Goal: Information Seeking & Learning: Learn about a topic

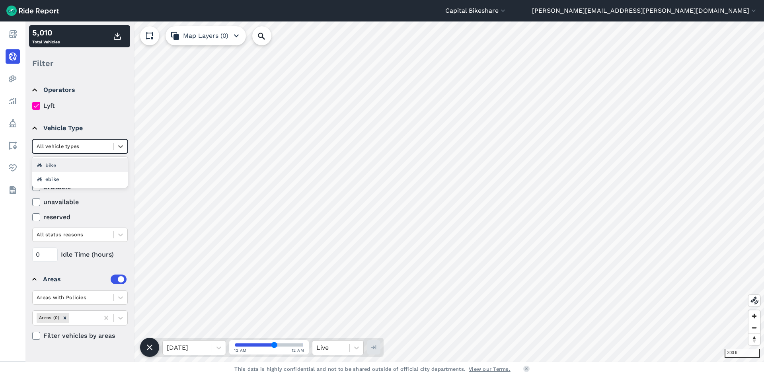
click at [95, 142] on div at bounding box center [73, 146] width 73 height 9
click at [102, 146] on div at bounding box center [73, 146] width 73 height 9
click at [102, 147] on div at bounding box center [73, 146] width 73 height 9
click at [129, 61] on div "Filter" at bounding box center [79, 63] width 101 height 25
drag, startPoint x: 274, startPoint y: 344, endPoint x: 239, endPoint y: 350, distance: 35.9
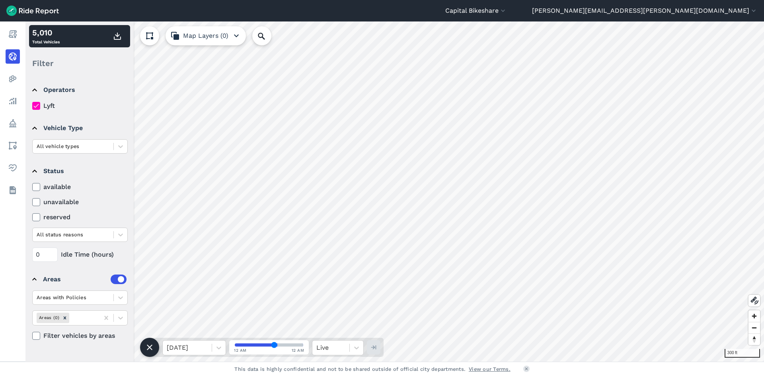
click at [239, 347] on input "range" at bounding box center [269, 344] width 68 height 3
click at [119, 43] on button "button" at bounding box center [117, 36] width 19 height 14
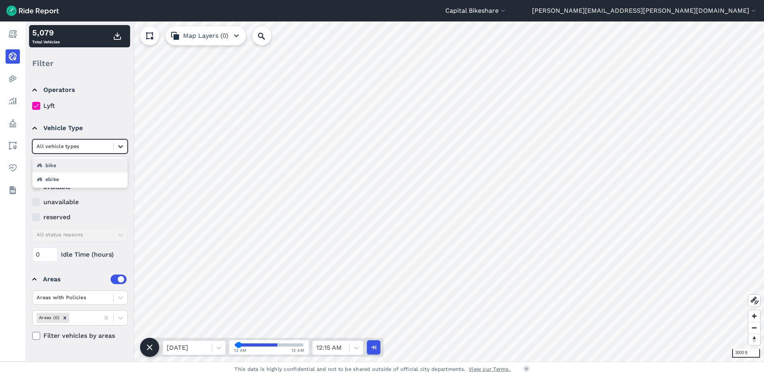
click at [114, 143] on div at bounding box center [121, 147] width 14 height 14
click at [55, 182] on div "ebike" at bounding box center [79, 179] width 95 height 14
click at [117, 38] on icon "button" at bounding box center [118, 36] width 10 height 10
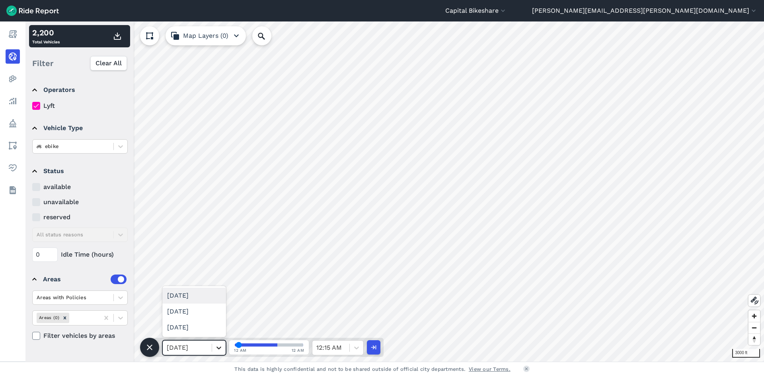
click at [219, 348] on icon at bounding box center [219, 348] width 8 height 8
click at [100, 357] on div "Operators Lyft Vehicle Type ebike Status available unavailable reserved All sta…" at bounding box center [79, 219] width 108 height 286
drag, startPoint x: 237, startPoint y: 346, endPoint x: 231, endPoint y: 345, distance: 6.0
click at [235, 345] on input "range" at bounding box center [269, 344] width 68 height 3
drag, startPoint x: 238, startPoint y: 344, endPoint x: 261, endPoint y: 345, distance: 23.9
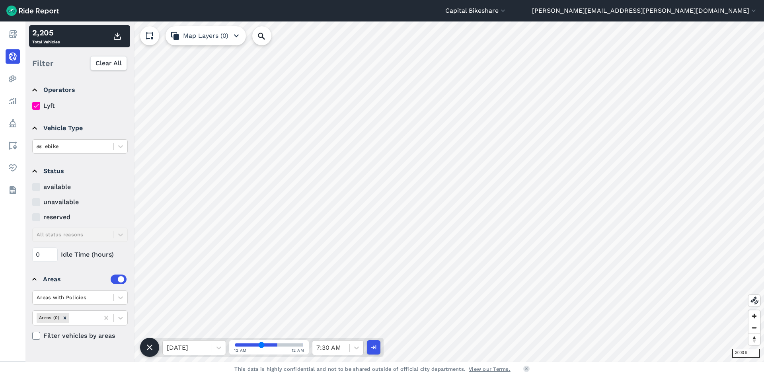
click at [261, 345] on input "range" at bounding box center [269, 344] width 68 height 3
drag, startPoint x: 263, startPoint y: 345, endPoint x: 227, endPoint y: 351, distance: 35.9
click at [235, 347] on input "range" at bounding box center [269, 344] width 68 height 3
click at [115, 35] on icon "button" at bounding box center [118, 36] width 10 height 10
click at [354, 348] on icon at bounding box center [357, 348] width 8 height 8
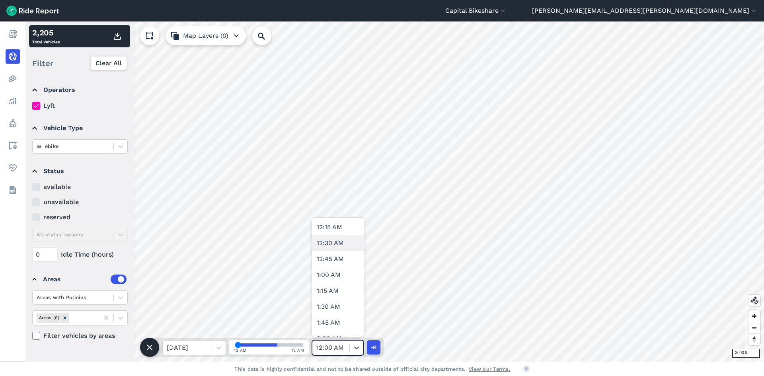
click at [341, 244] on div "12:30 AM" at bounding box center [338, 243] width 52 height 16
click at [121, 34] on icon "button" at bounding box center [118, 36] width 10 height 10
click at [353, 345] on icon at bounding box center [357, 348] width 8 height 8
click at [353, 347] on icon at bounding box center [357, 348] width 8 height 8
click at [349, 276] on div "1:00 AM" at bounding box center [338, 275] width 52 height 16
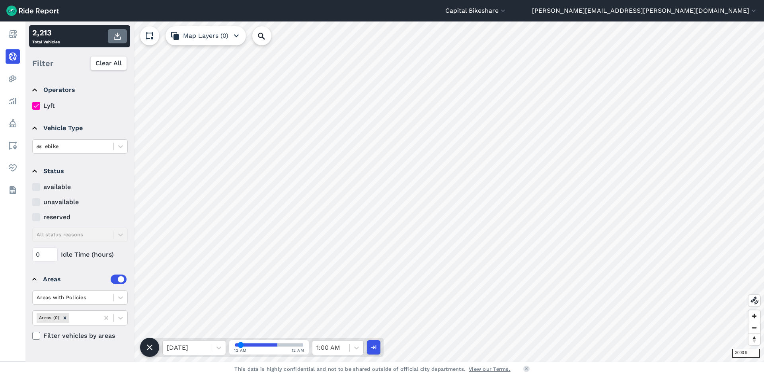
click at [119, 40] on use "button" at bounding box center [117, 36] width 7 height 7
click at [349, 347] on div "1:00 AM" at bounding box center [330, 348] width 37 height 14
click at [342, 309] on div "1:30 AM" at bounding box center [338, 307] width 52 height 16
click at [121, 36] on icon "button" at bounding box center [118, 36] width 10 height 10
click at [324, 349] on div at bounding box center [330, 347] width 29 height 11
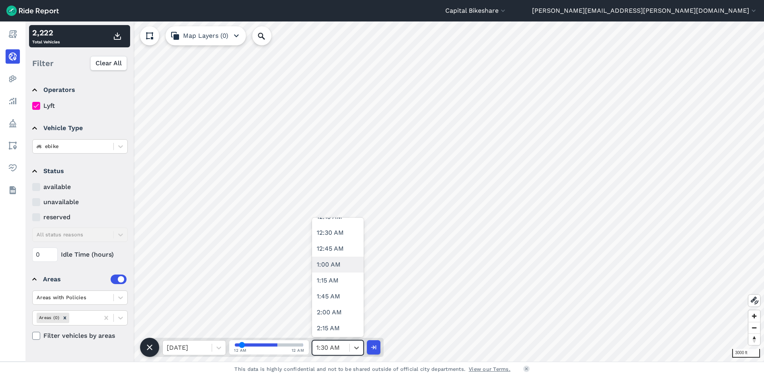
scroll to position [40, 0]
click at [339, 299] on div "2:00 AM" at bounding box center [338, 299] width 52 height 16
click at [117, 38] on icon "button" at bounding box center [118, 36] width 10 height 10
click at [351, 349] on div at bounding box center [357, 348] width 14 height 14
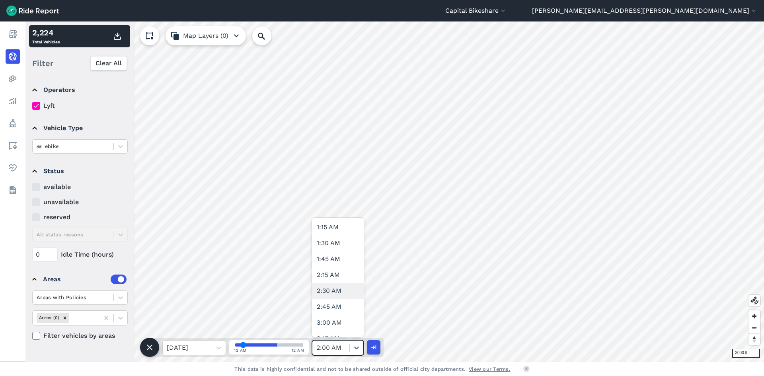
click at [338, 297] on div "2:30 AM" at bounding box center [338, 291] width 52 height 16
click at [119, 39] on icon "button" at bounding box center [118, 36] width 10 height 10
click at [353, 348] on icon at bounding box center [357, 348] width 8 height 8
drag, startPoint x: 341, startPoint y: 290, endPoint x: 336, endPoint y: 282, distance: 9.6
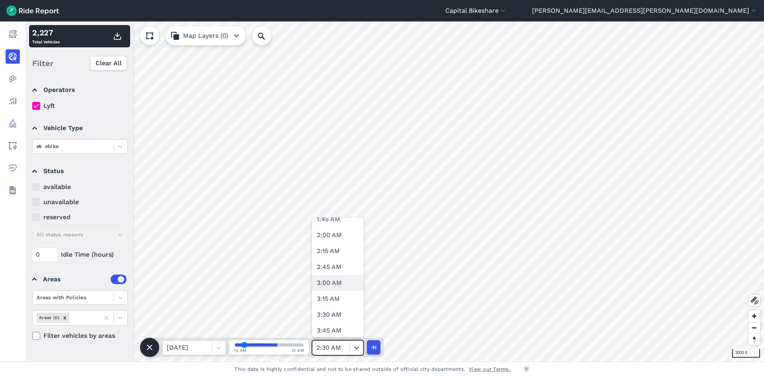
click at [336, 282] on div "12:00 AM 12:15 AM 12:30 AM 12:45 AM 1:00 AM 1:15 AM 1:30 AM 1:45 AM 2:00 AM 2:1…" at bounding box center [338, 277] width 52 height 119
click at [336, 282] on div "3:00 AM" at bounding box center [338, 283] width 52 height 16
click at [117, 39] on icon "button" at bounding box center [118, 36] width 10 height 10
click at [360, 349] on icon at bounding box center [357, 348] width 8 height 8
click at [359, 350] on icon at bounding box center [357, 348] width 8 height 8
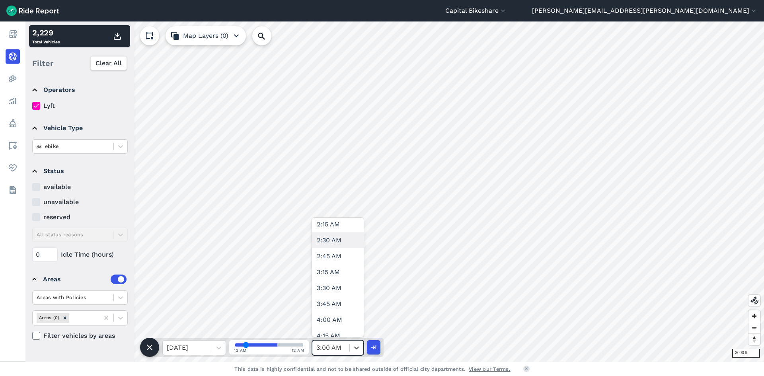
scroll to position [159, 0]
click at [346, 280] on div "3:30 AM" at bounding box center [338, 275] width 52 height 16
click at [117, 35] on use "button" at bounding box center [117, 36] width 7 height 7
click at [353, 346] on icon at bounding box center [357, 348] width 8 height 8
click at [345, 307] on div "4:00 AM" at bounding box center [338, 307] width 52 height 16
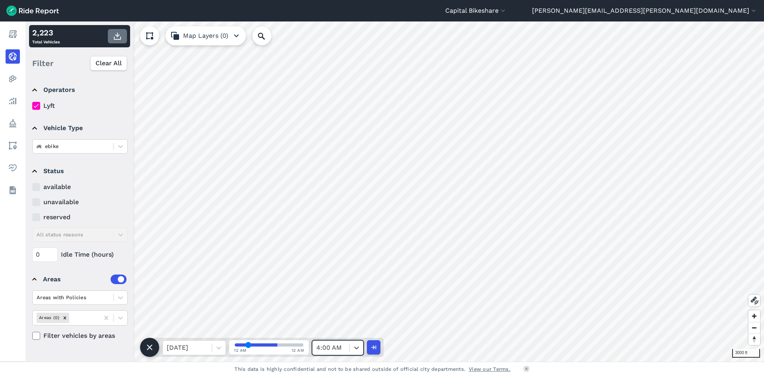
click at [117, 39] on use "button" at bounding box center [117, 36] width 7 height 7
click at [354, 345] on icon at bounding box center [357, 348] width 8 height 8
click at [343, 266] on div "4:30 AM" at bounding box center [338, 259] width 52 height 16
click at [117, 35] on icon "button" at bounding box center [118, 36] width 10 height 10
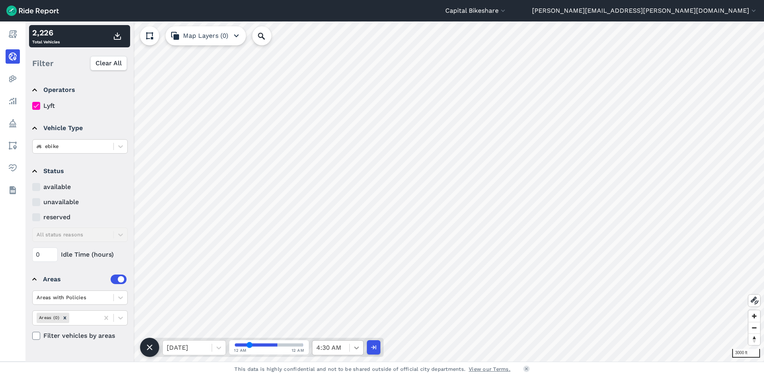
click at [351, 343] on div at bounding box center [357, 348] width 14 height 14
click at [337, 290] on div "5:00 AM" at bounding box center [338, 291] width 52 height 16
click at [113, 39] on icon "button" at bounding box center [118, 36] width 10 height 10
click at [343, 346] on div at bounding box center [330, 347] width 29 height 11
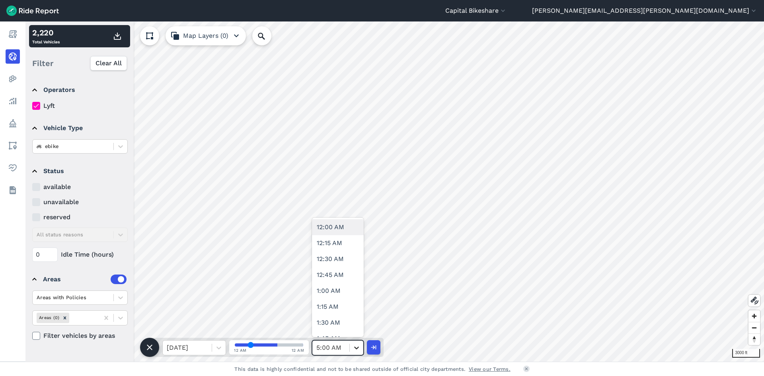
click at [352, 348] on div at bounding box center [357, 348] width 14 height 14
drag, startPoint x: 338, startPoint y: 277, endPoint x: 339, endPoint y: 242, distance: 34.6
click at [339, 242] on div "12:00 AM 12:15 AM 12:30 AM 12:45 AM 1:00 AM 1:15 AM 1:30 AM 1:45 AM 2:00 AM 2:1…" at bounding box center [338, 277] width 52 height 119
click at [339, 242] on div "5:30 AM" at bounding box center [338, 243] width 52 height 16
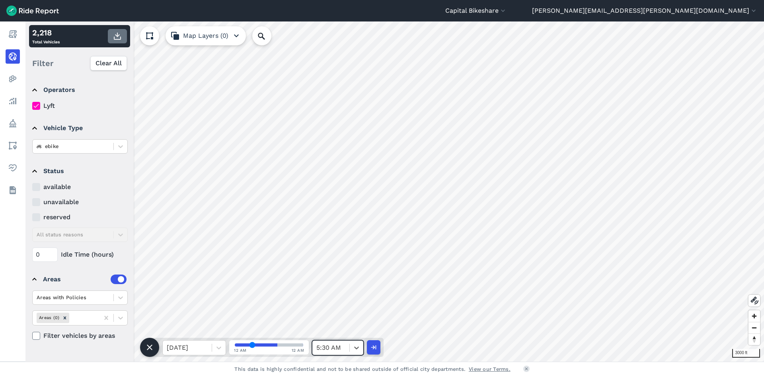
click at [116, 38] on icon "button" at bounding box center [118, 36] width 10 height 10
click at [356, 348] on icon at bounding box center [356, 348] width 5 height 3
click at [335, 272] on div "6:00 AM" at bounding box center [338, 275] width 52 height 16
click at [122, 39] on button "button" at bounding box center [117, 36] width 19 height 14
click at [351, 349] on div at bounding box center [357, 348] width 14 height 14
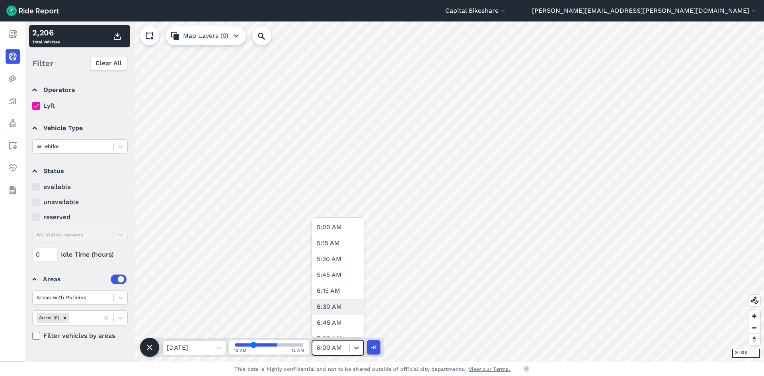
click at [330, 311] on div "6:30 AM" at bounding box center [338, 307] width 52 height 16
click at [119, 38] on icon "button" at bounding box center [118, 36] width 10 height 10
click at [359, 346] on icon at bounding box center [357, 348] width 8 height 8
click at [340, 265] on div "7:00 AM" at bounding box center [338, 259] width 52 height 16
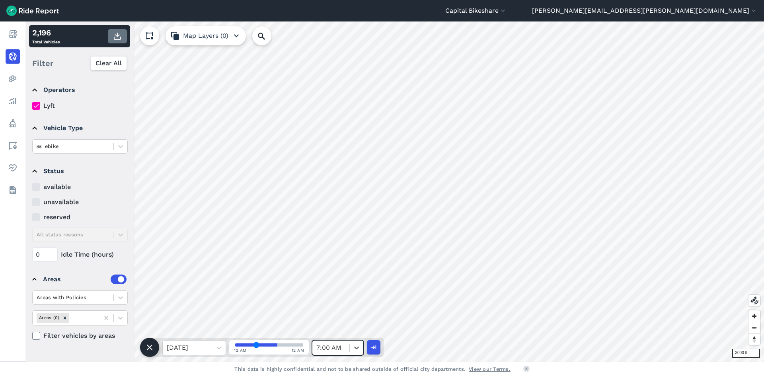
click at [122, 42] on button "button" at bounding box center [117, 36] width 19 height 14
click at [354, 349] on icon at bounding box center [357, 348] width 8 height 8
click at [340, 293] on div "7:30 AM" at bounding box center [338, 291] width 52 height 16
click at [113, 33] on icon "button" at bounding box center [118, 36] width 10 height 10
click at [352, 349] on div at bounding box center [357, 348] width 14 height 14
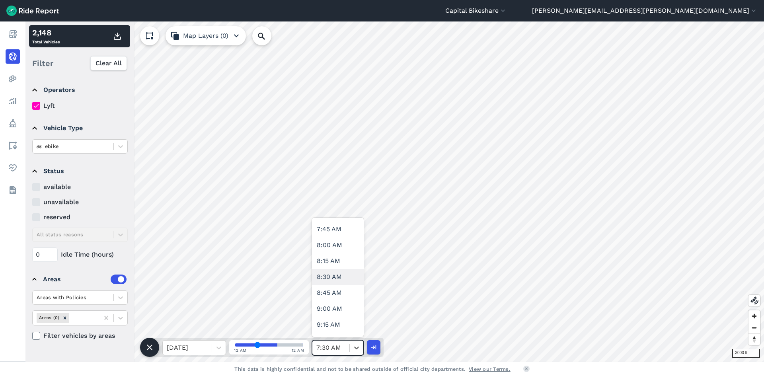
scroll to position [477, 0]
click at [345, 247] on div "8:00 AM" at bounding box center [338, 243] width 52 height 16
click at [121, 34] on icon "button" at bounding box center [118, 36] width 10 height 10
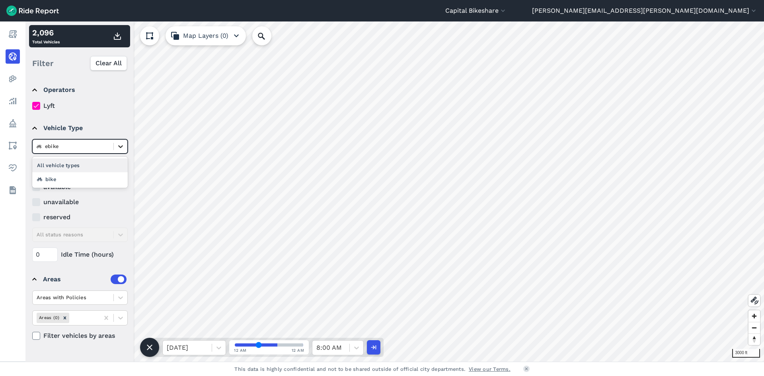
click at [118, 146] on icon at bounding box center [121, 146] width 8 height 8
click at [125, 90] on summary "Operators" at bounding box center [79, 90] width 94 height 22
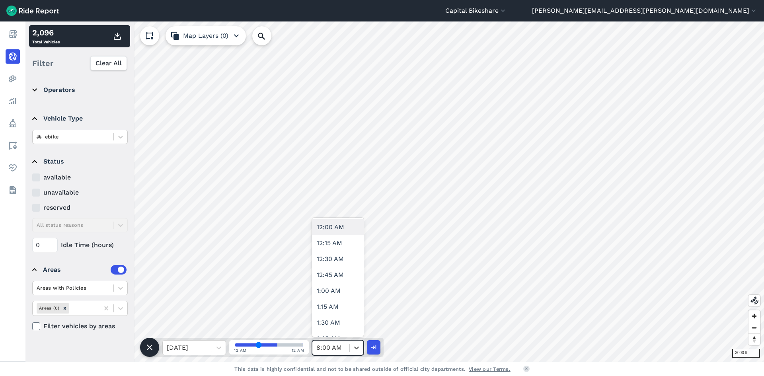
click at [345, 355] on div "8:00 AM" at bounding box center [338, 347] width 52 height 15
click at [343, 282] on div "8:30 AM" at bounding box center [338, 275] width 52 height 16
click at [120, 35] on icon "button" at bounding box center [118, 36] width 10 height 10
click at [358, 345] on icon at bounding box center [357, 348] width 8 height 8
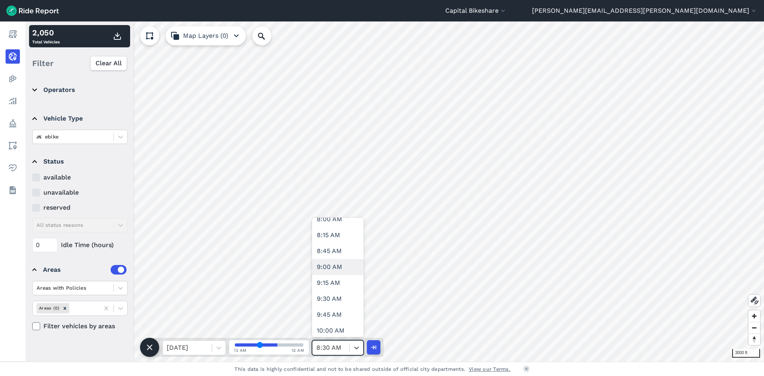
click at [338, 268] on div "9:00 AM" at bounding box center [338, 267] width 52 height 16
click at [118, 39] on use "button" at bounding box center [117, 36] width 7 height 7
click at [349, 345] on span at bounding box center [349, 348] width 0 height 8
click at [342, 257] on div "9:30 AM" at bounding box center [338, 259] width 52 height 16
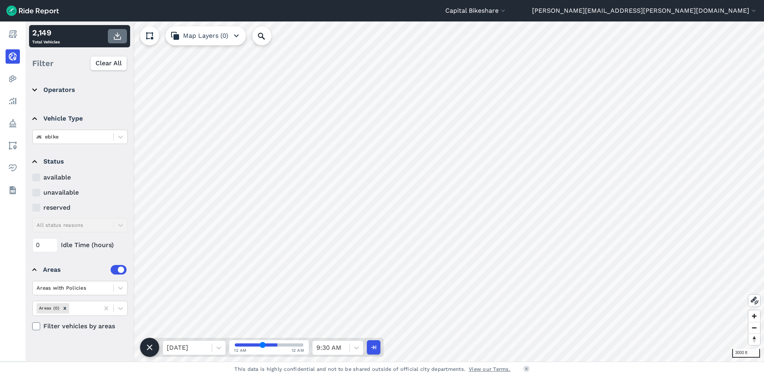
click at [120, 38] on use "button" at bounding box center [117, 36] width 7 height 7
click at [350, 349] on div at bounding box center [357, 348] width 14 height 14
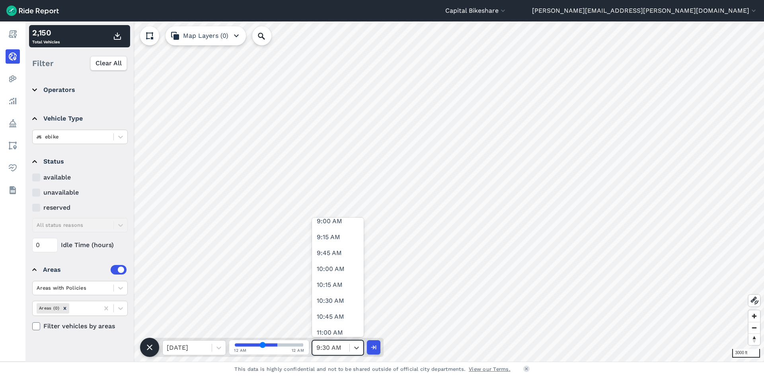
scroll to position [597, 0]
click at [337, 252] on div "10:00 AM" at bounding box center [338, 251] width 52 height 16
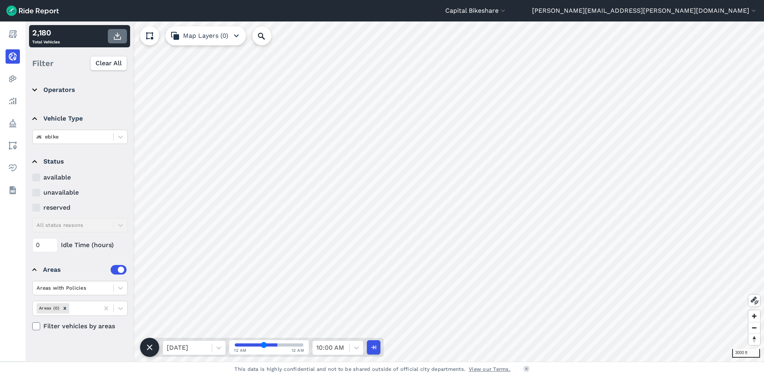
click at [116, 40] on icon "button" at bounding box center [118, 36] width 10 height 10
click at [357, 355] on div "10:00 AM" at bounding box center [338, 347] width 52 height 15
click at [352, 347] on div at bounding box center [357, 348] width 14 height 14
click at [336, 286] on div "10:30 AM" at bounding box center [338, 283] width 52 height 16
click at [119, 38] on icon "button" at bounding box center [118, 36] width 10 height 10
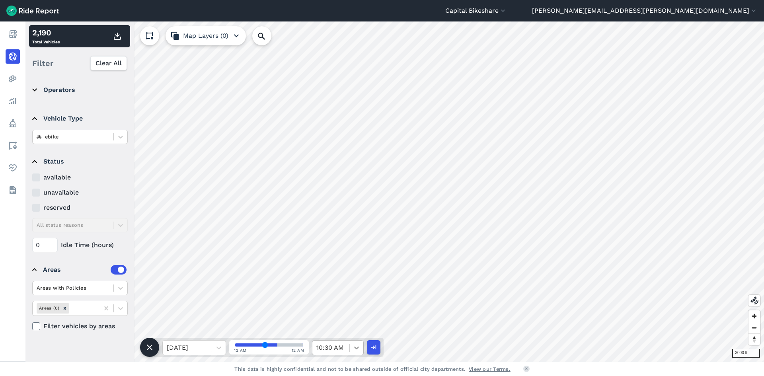
click at [357, 348] on icon at bounding box center [357, 348] width 8 height 8
click at [341, 308] on div "11:00 AM" at bounding box center [338, 315] width 52 height 16
click at [117, 37] on icon "button" at bounding box center [118, 36] width 10 height 10
click at [353, 346] on icon at bounding box center [357, 348] width 8 height 8
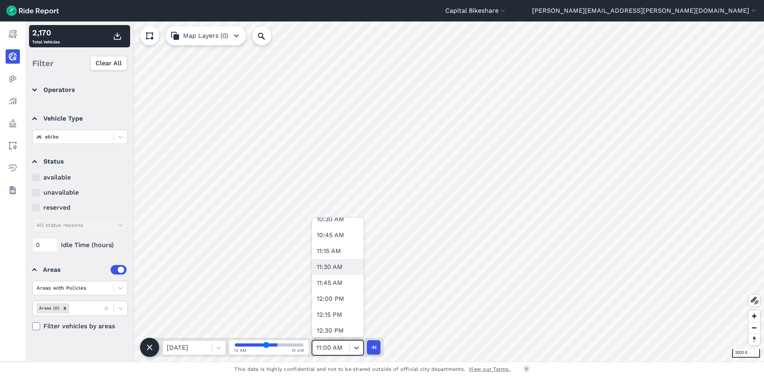
click at [341, 268] on div "11:30 AM" at bounding box center [338, 267] width 52 height 16
click at [121, 38] on use "button" at bounding box center [117, 36] width 7 height 7
click at [355, 351] on icon at bounding box center [357, 348] width 8 height 8
click at [350, 254] on div "12:00 PM" at bounding box center [338, 259] width 52 height 16
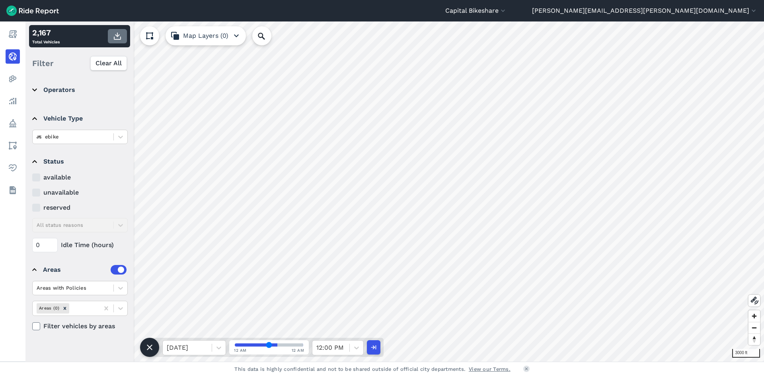
click at [115, 37] on icon "button" at bounding box center [118, 36] width 10 height 10
click at [341, 347] on div at bounding box center [330, 347] width 29 height 11
click at [335, 294] on div "12:30 PM" at bounding box center [338, 291] width 52 height 16
click at [113, 43] on div "2,165 Total Vehicles" at bounding box center [79, 36] width 101 height 22
click at [118, 34] on icon "button" at bounding box center [118, 36] width 10 height 10
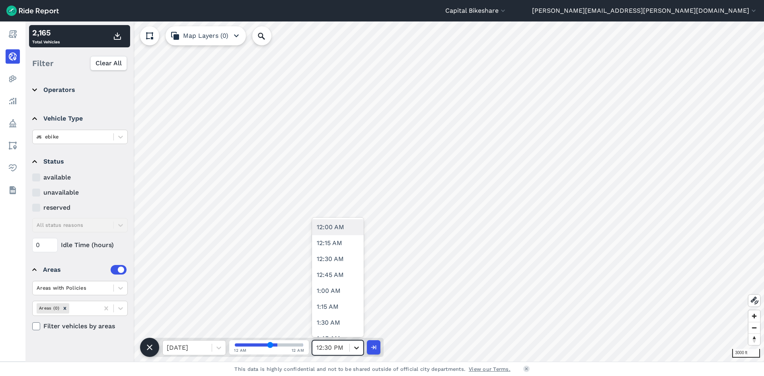
click at [354, 347] on icon at bounding box center [357, 348] width 8 height 8
click at [337, 282] on div "1:00 PM" at bounding box center [338, 283] width 52 height 16
click at [115, 35] on use "button" at bounding box center [117, 36] width 7 height 7
click at [356, 347] on icon at bounding box center [357, 348] width 8 height 8
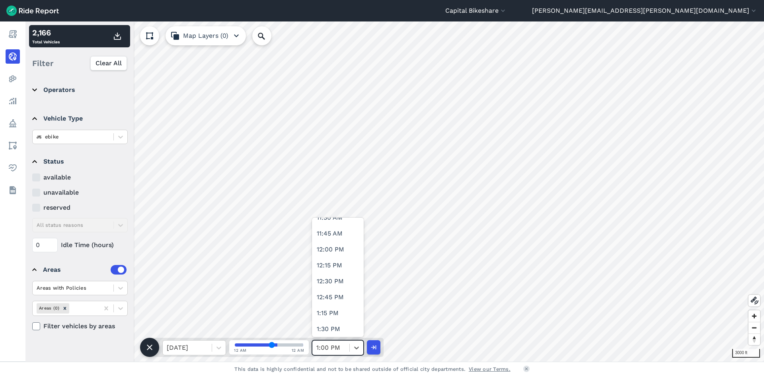
scroll to position [791, 0]
click at [346, 277] on div "1:30 PM" at bounding box center [338, 280] width 52 height 16
click at [118, 41] on button "button" at bounding box center [117, 36] width 19 height 14
click at [357, 348] on icon at bounding box center [356, 348] width 5 height 3
click at [349, 349] on div "1:30 PM" at bounding box center [330, 348] width 37 height 14
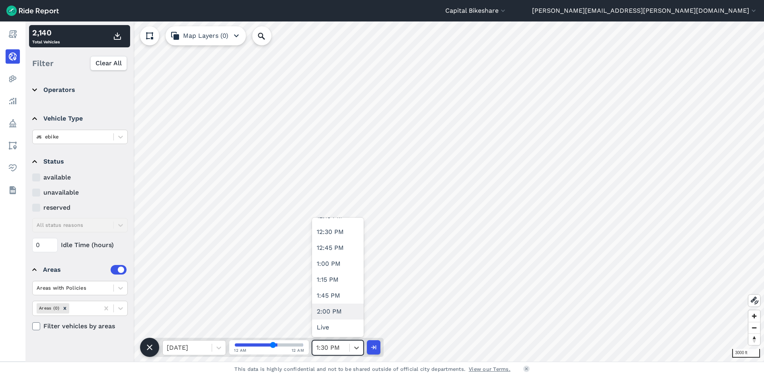
click at [342, 306] on div "2:00 PM" at bounding box center [338, 312] width 52 height 16
type input "56"
click at [119, 41] on icon "button" at bounding box center [118, 36] width 10 height 10
